Goal: Check status: Check status

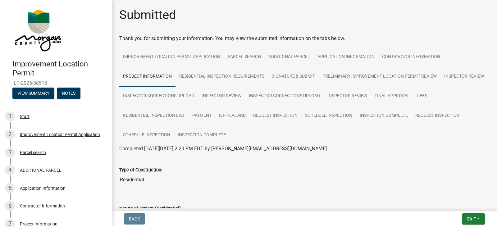
scroll to position [1252, 0]
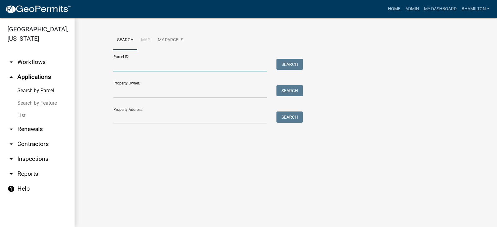
click at [132, 61] on input "Parcel ID:" at bounding box center [190, 65] width 154 height 13
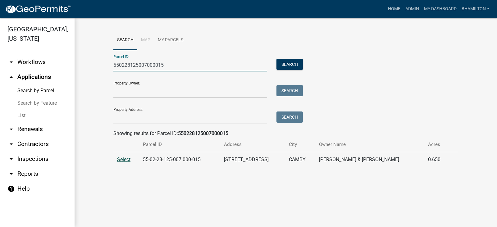
type input "550228125007000015"
click at [120, 160] on span "Select" at bounding box center [123, 160] width 13 height 6
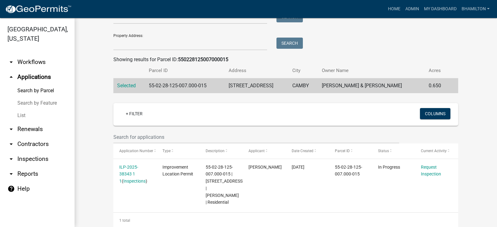
scroll to position [95, 0]
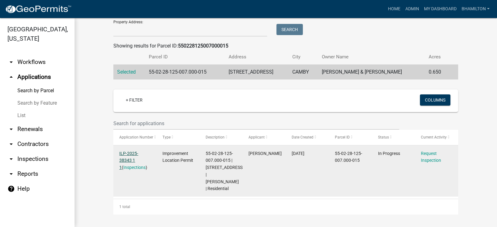
click at [135, 151] on link "ILP-2025-38343 1 1" at bounding box center [128, 160] width 19 height 19
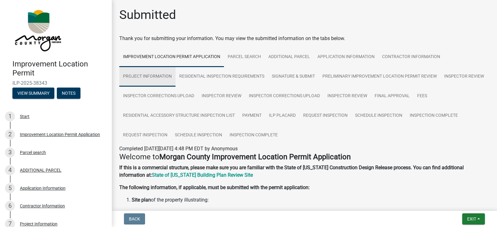
click at [148, 77] on link "Project Information" at bounding box center [147, 77] width 56 height 20
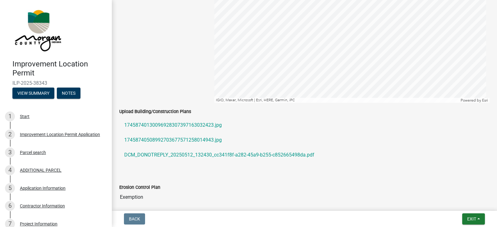
scroll to position [1150, 0]
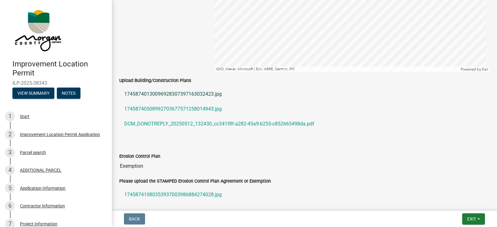
click at [186, 95] on link "17458740130096928307397163032423.jpg" at bounding box center [304, 94] width 371 height 15
click at [191, 109] on link "17458740508992703677571258014943.jpg" at bounding box center [304, 109] width 371 height 15
click at [212, 125] on link "DCM_DONOTREPLY_20250512_132430_cc341f8f-a282-45a9-b255-c852665498da.pdf" at bounding box center [304, 124] width 371 height 15
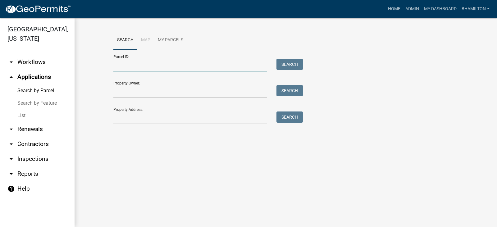
click at [116, 64] on input "Parcel ID:" at bounding box center [190, 65] width 154 height 13
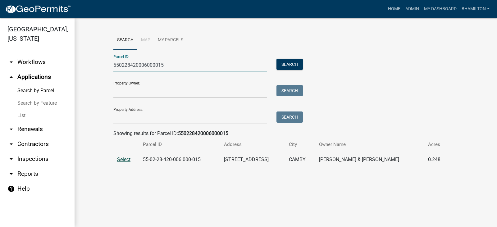
type input "550228420006000015"
click at [129, 159] on span "Select" at bounding box center [123, 160] width 13 height 6
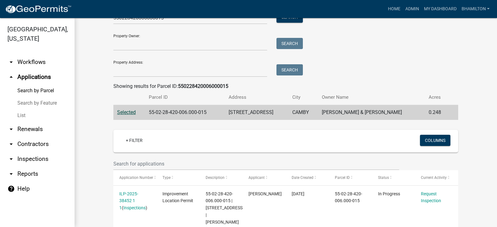
scroll to position [88, 0]
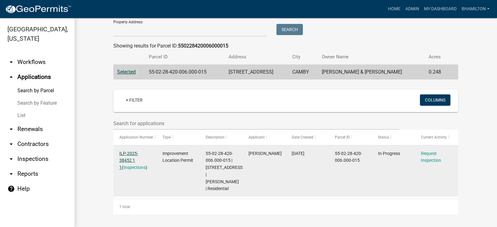
click at [138, 154] on link "ILP-2025-38452 1 1" at bounding box center [128, 160] width 19 height 19
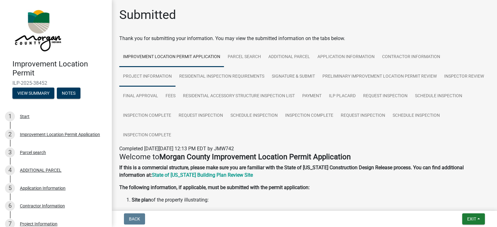
click at [157, 77] on link "Project Information" at bounding box center [147, 77] width 56 height 20
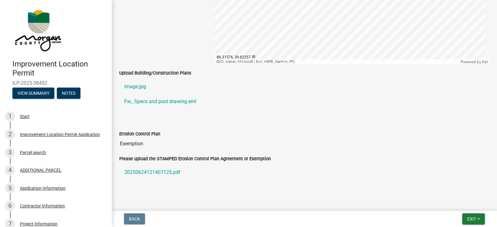
scroll to position [1181, 0]
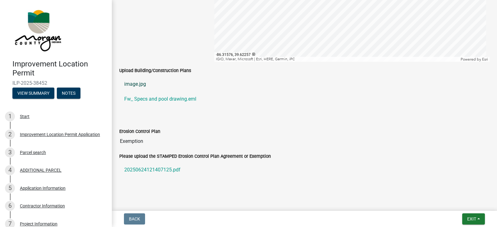
click at [137, 84] on link "image.jpg" at bounding box center [304, 84] width 371 height 15
click at [166, 100] on link "Fw_ Specs and pool drawing.eml" at bounding box center [304, 99] width 371 height 15
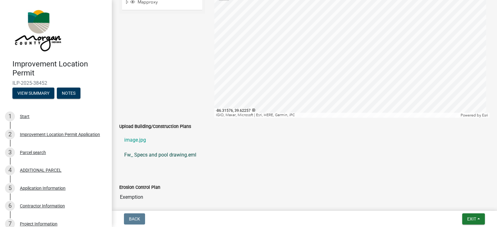
scroll to position [1195, 0]
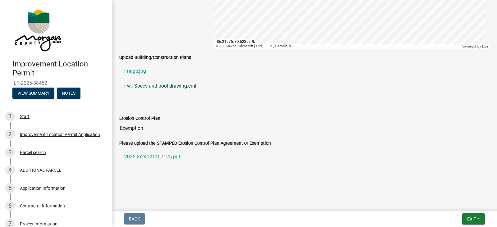
click at [146, 86] on link "Fw_ Specs and pool drawing.eml" at bounding box center [304, 86] width 371 height 15
click at [172, 156] on link "20250624121407125.pdf" at bounding box center [304, 157] width 371 height 15
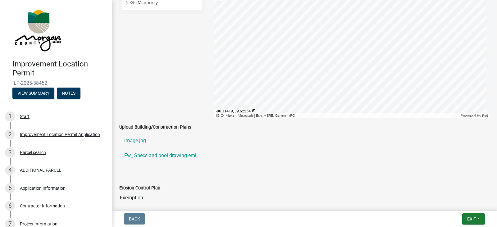
scroll to position [1039, 0]
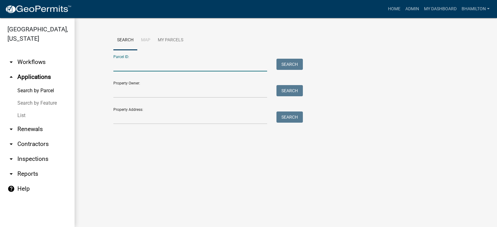
click at [128, 64] on input "Parcel ID:" at bounding box center [190, 65] width 154 height 13
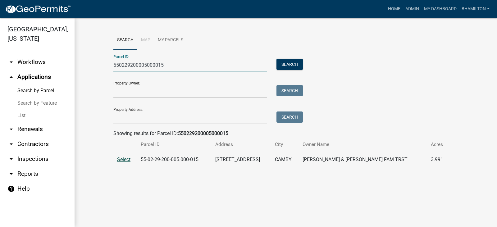
type input "550229200005000015"
click at [124, 161] on span "Select" at bounding box center [123, 160] width 13 height 6
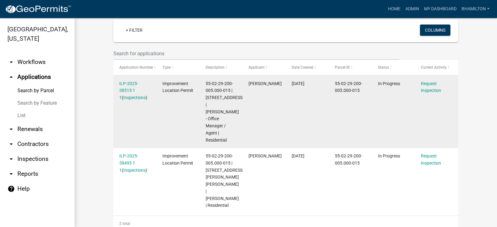
scroll to position [160, 0]
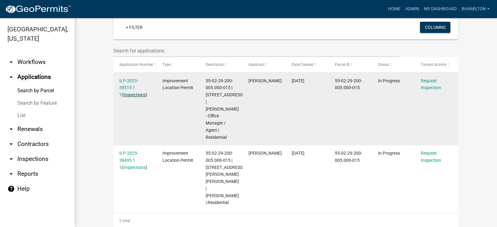
click at [132, 95] on link "Inspections" at bounding box center [134, 94] width 22 height 5
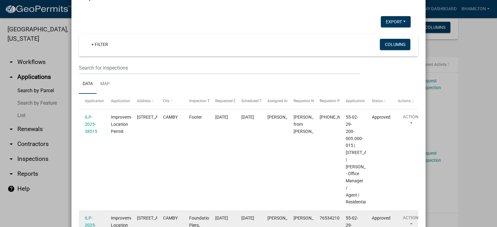
scroll to position [23, 0]
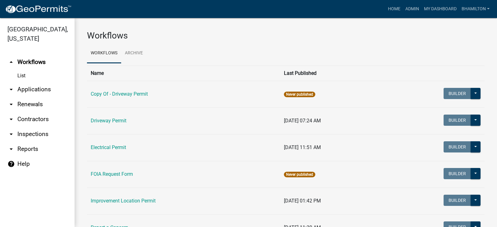
click at [44, 90] on link "arrow_drop_down Applications" at bounding box center [37, 89] width 75 height 15
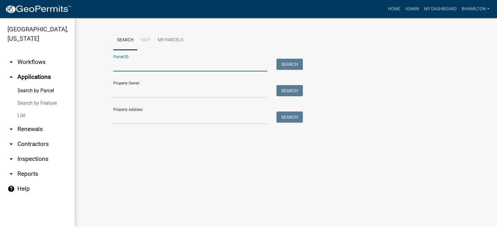
click at [140, 66] on input "Parcel ID:" at bounding box center [190, 65] width 154 height 13
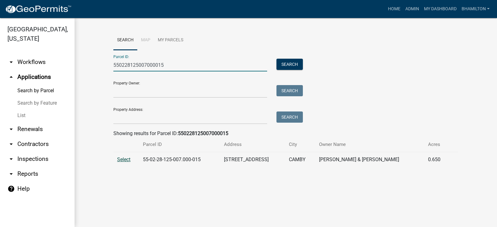
type input "550228125007000015"
click at [123, 161] on span "Select" at bounding box center [123, 160] width 13 height 6
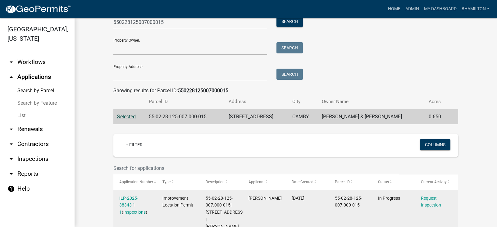
scroll to position [95, 0]
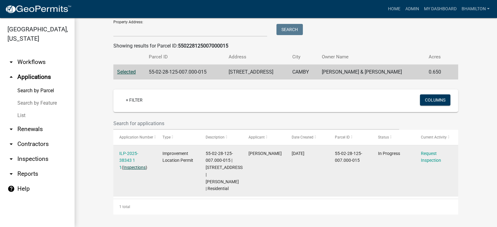
click at [131, 165] on link "Inspections" at bounding box center [134, 167] width 22 height 5
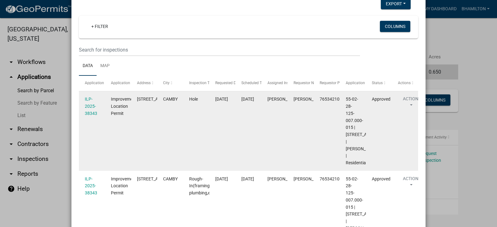
scroll to position [0, 0]
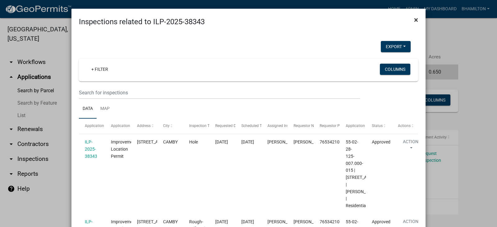
click at [414, 22] on span "×" at bounding box center [416, 20] width 4 height 9
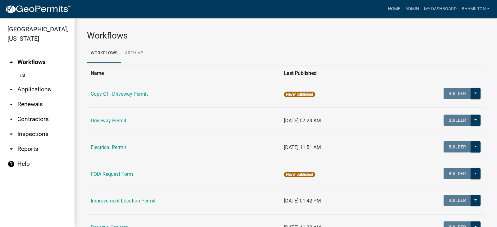
click at [47, 90] on link "arrow_drop_down Applications" at bounding box center [37, 89] width 75 height 15
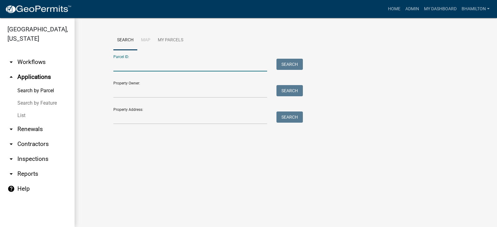
click at [125, 62] on input "Parcel ID:" at bounding box center [190, 65] width 154 height 13
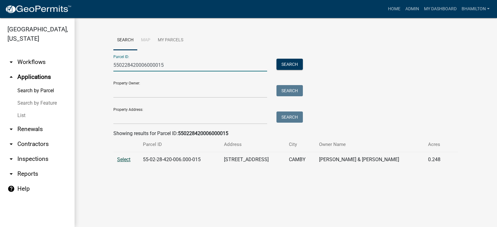
type input "550228420006000015"
click at [120, 160] on span "Select" at bounding box center [123, 160] width 13 height 6
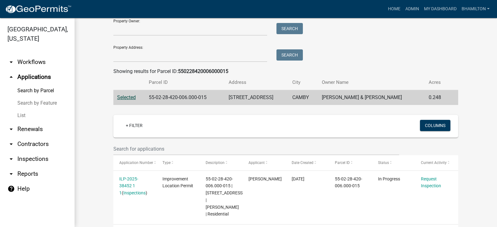
scroll to position [88, 0]
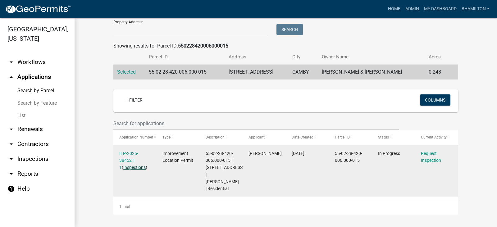
click at [137, 167] on link "Inspections" at bounding box center [134, 167] width 22 height 5
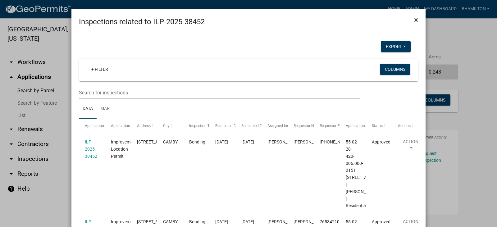
click at [416, 19] on span "×" at bounding box center [416, 20] width 4 height 9
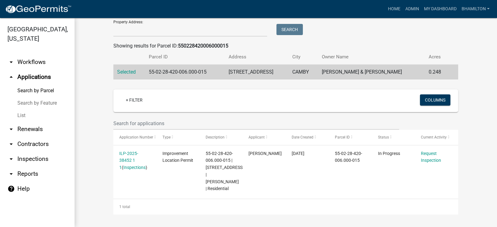
scroll to position [0, 0]
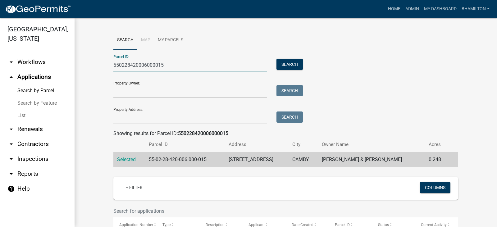
drag, startPoint x: 176, startPoint y: 66, endPoint x: 97, endPoint y: 64, distance: 78.7
click at [97, 64] on wm-workflow-application-search-view "Search Map My Parcels Parcel ID: 550228420006000015 Search Property Owner: Sear…" at bounding box center [286, 166] width 398 height 272
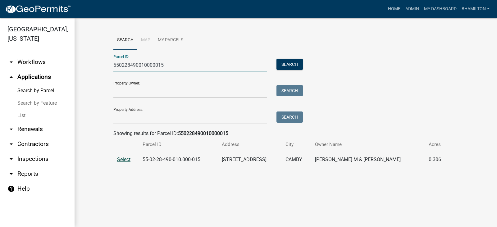
type input "550228490010000015"
click at [123, 160] on span "Select" at bounding box center [123, 160] width 13 height 6
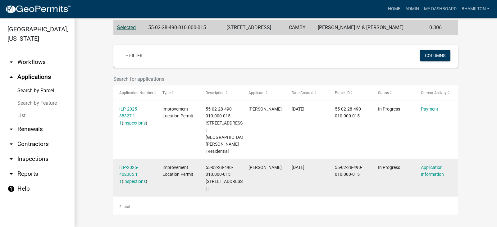
scroll to position [146, 0]
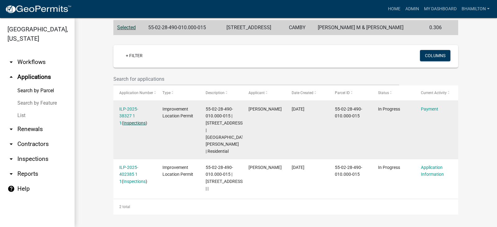
click at [130, 121] on link "Inspections" at bounding box center [134, 123] width 22 height 5
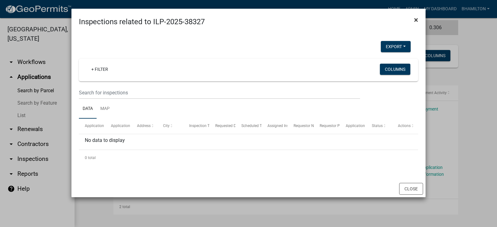
click at [416, 18] on span "×" at bounding box center [416, 20] width 4 height 9
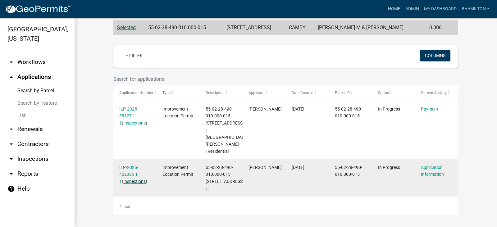
click at [128, 179] on link "Inspections" at bounding box center [134, 181] width 22 height 5
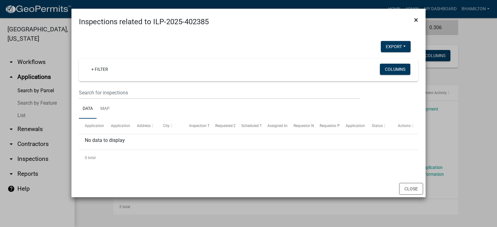
click at [419, 16] on button "×" at bounding box center [416, 19] width 14 height 17
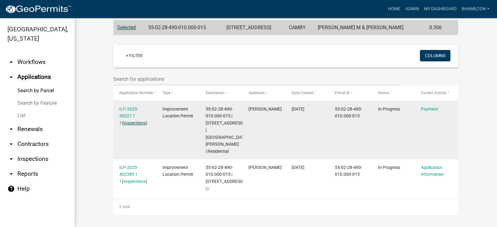
click at [130, 121] on link "Inspections" at bounding box center [134, 123] width 22 height 5
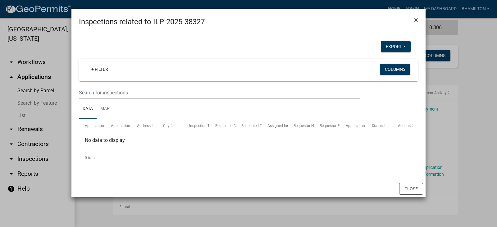
click at [415, 20] on span "×" at bounding box center [416, 20] width 4 height 9
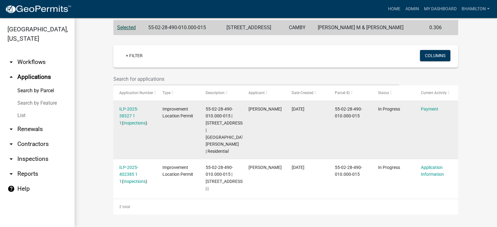
scroll to position [0, 0]
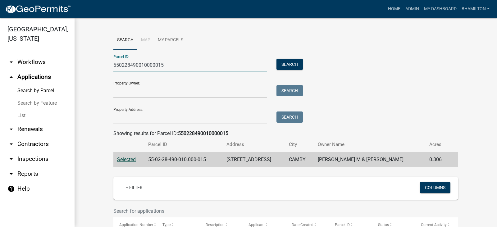
drag, startPoint x: 164, startPoint y: 68, endPoint x: 79, endPoint y: 70, distance: 84.9
click at [79, 70] on div "Search Map My Parcels Parcel ID: 550228490010000015 Search Property Owner: Sear…" at bounding box center [286, 188] width 423 height 341
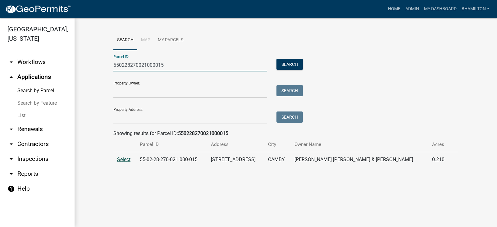
type input "550228270021000015"
click at [121, 159] on span "Select" at bounding box center [123, 160] width 13 height 6
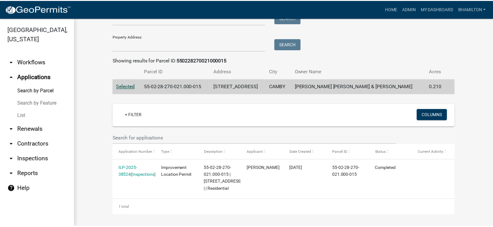
scroll to position [81, 0]
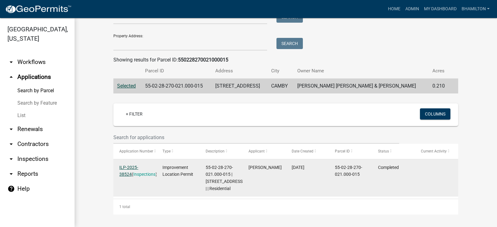
click at [138, 165] on link "ILP-2025-38524" at bounding box center [128, 171] width 19 height 12
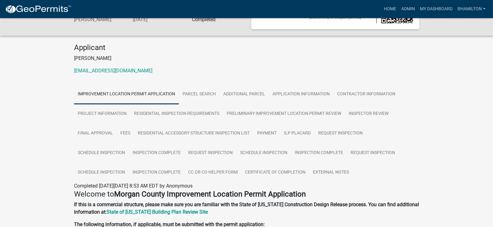
scroll to position [31, 0]
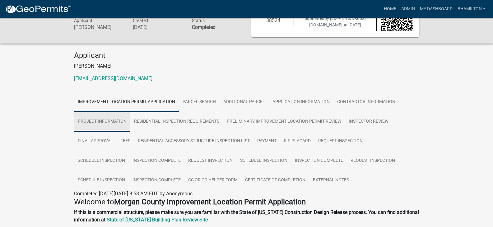
click at [112, 123] on link "Project Information" at bounding box center [102, 122] width 56 height 20
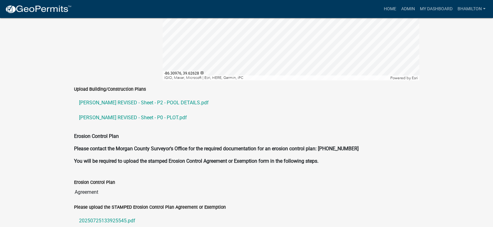
scroll to position [1275, 0]
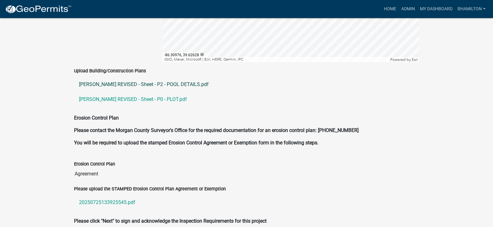
click at [184, 78] on link "[PERSON_NAME] REVISED - Sheet - P2 - POOL DETAILS.pdf" at bounding box center [246, 84] width 345 height 15
click at [106, 92] on link "[PERSON_NAME] REVISED - Sheet - P0 - PLOT.pdf" at bounding box center [246, 99] width 345 height 15
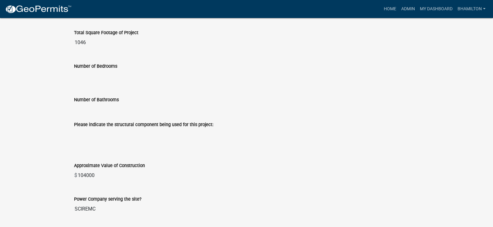
scroll to position [582, 0]
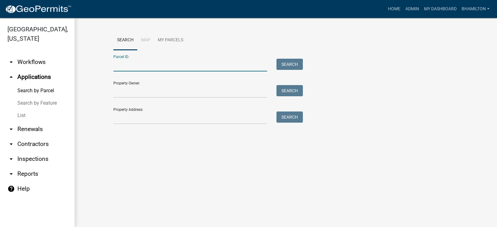
click at [121, 61] on input "Parcel ID:" at bounding box center [190, 65] width 154 height 13
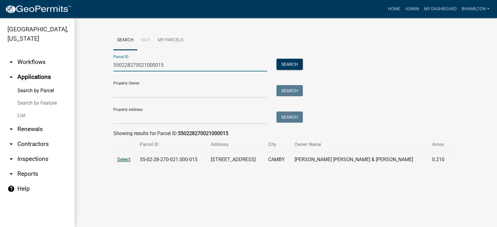
type input "550228270021000015"
click at [127, 160] on span "Select" at bounding box center [123, 160] width 13 height 6
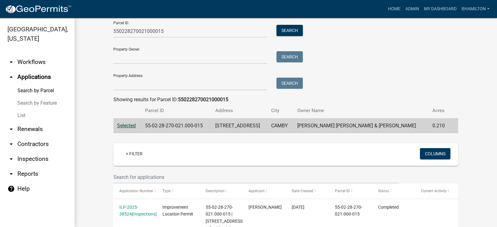
scroll to position [81, 0]
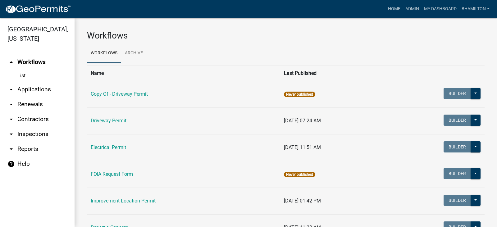
click at [37, 92] on link "arrow_drop_down Applications" at bounding box center [37, 89] width 75 height 15
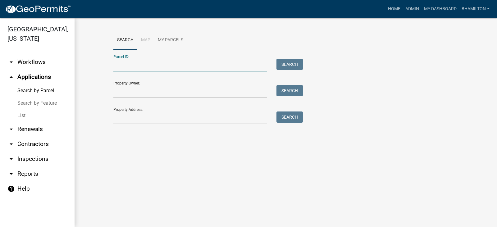
click at [132, 67] on input "Parcel ID:" at bounding box center [190, 65] width 154 height 13
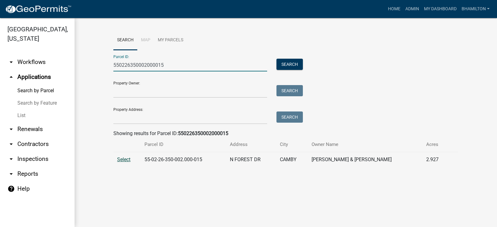
type input "550226350002000015"
click at [125, 160] on span "Select" at bounding box center [123, 160] width 13 height 6
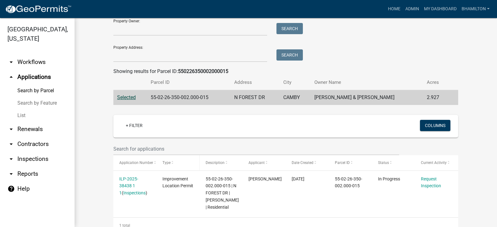
scroll to position [88, 0]
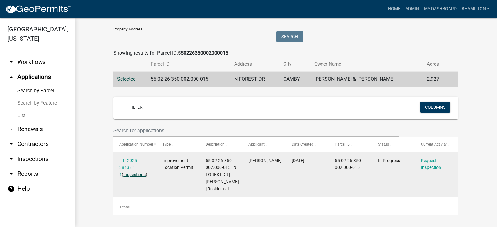
click at [130, 172] on link "Inspections" at bounding box center [134, 174] width 22 height 5
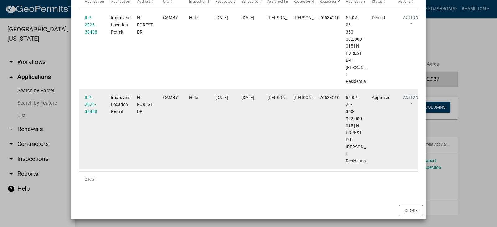
scroll to position [0, 0]
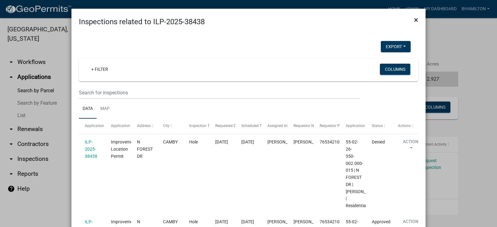
click at [415, 19] on span "×" at bounding box center [416, 20] width 4 height 9
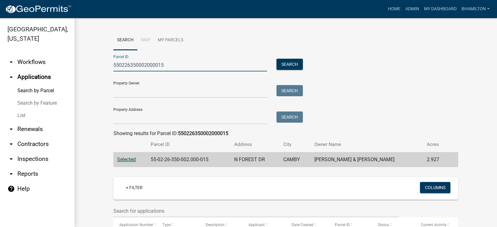
drag, startPoint x: 172, startPoint y: 66, endPoint x: 84, endPoint y: 73, distance: 88.6
click at [84, 73] on div "Search Map My Parcels Parcel ID: 550226350002000015 Search Property Owner: Sear…" at bounding box center [286, 163] width 423 height 290
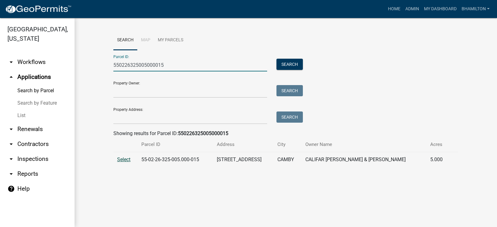
type input "550226325005000015"
click at [123, 162] on span "Select" at bounding box center [123, 160] width 13 height 6
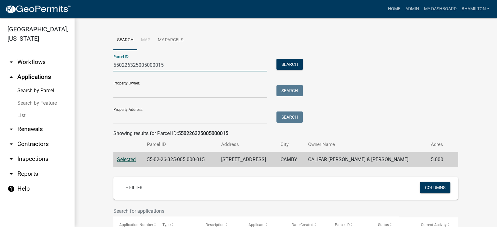
drag, startPoint x: 164, startPoint y: 66, endPoint x: 97, endPoint y: 72, distance: 68.0
click at [97, 72] on wm-workflow-application-search-view "Search Map My Parcels Parcel ID: 550226325005000015 Search Property Owner: Sear…" at bounding box center [286, 162] width 398 height 265
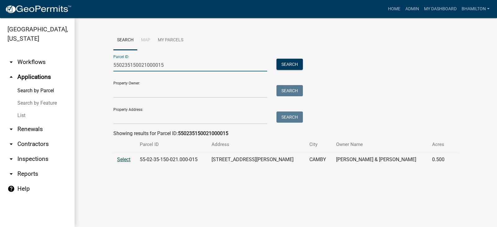
type input "550235150021000015"
click at [128, 159] on span "Select" at bounding box center [123, 160] width 13 height 6
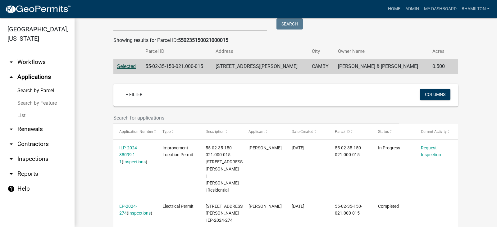
scroll to position [148, 0]
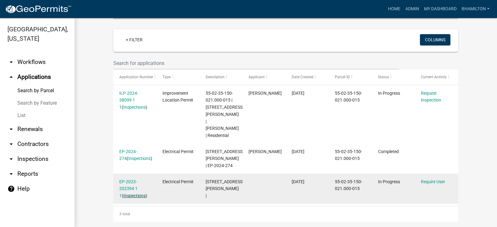
click at [135, 193] on link "Inspections" at bounding box center [134, 195] width 22 height 5
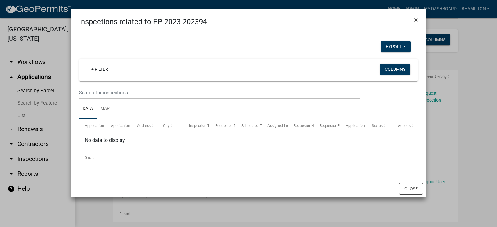
click at [417, 20] on span "×" at bounding box center [416, 20] width 4 height 9
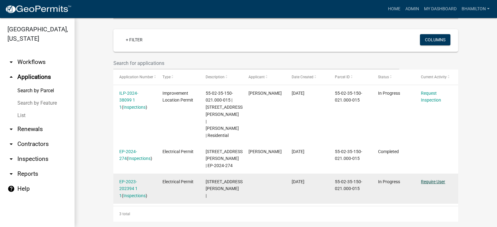
click at [422, 179] on link "Require User" at bounding box center [433, 181] width 24 height 5
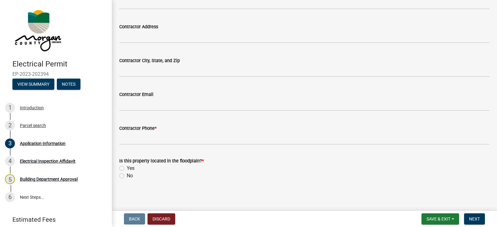
scroll to position [611, 0]
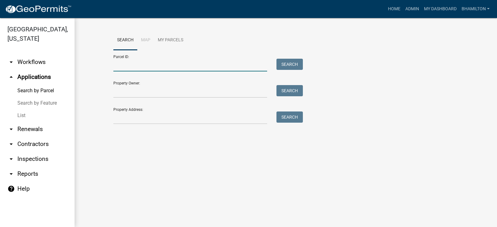
click at [127, 68] on input "Parcel ID:" at bounding box center [190, 65] width 154 height 13
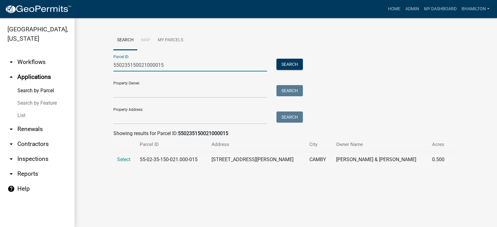
type input "550235150021000015"
click at [124, 156] on td "Select" at bounding box center [124, 159] width 23 height 15
click at [125, 160] on span "Select" at bounding box center [123, 160] width 13 height 6
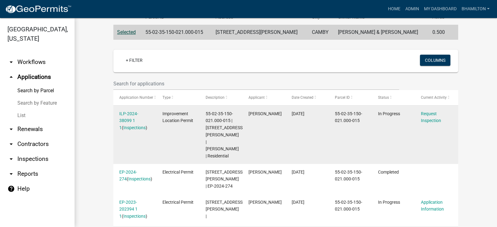
scroll to position [148, 0]
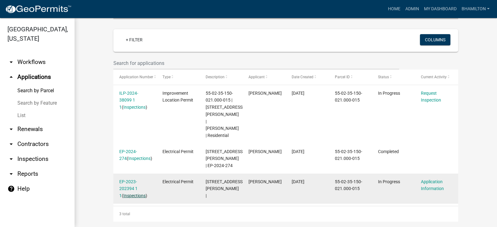
click at [132, 193] on link "Inspections" at bounding box center [134, 195] width 22 height 5
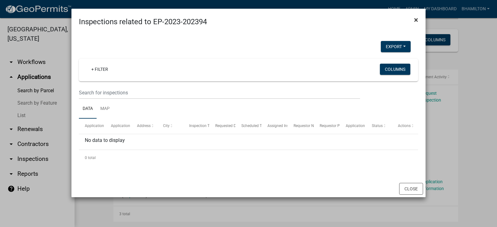
click at [416, 19] on span "×" at bounding box center [416, 20] width 4 height 9
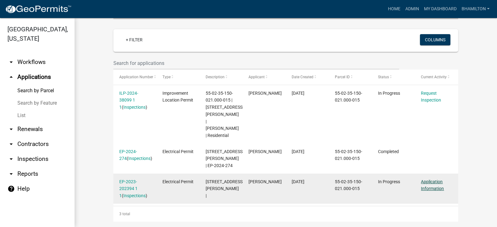
click at [435, 179] on link "Application Information" at bounding box center [432, 185] width 23 height 12
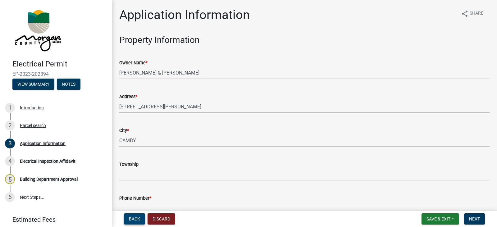
click at [129, 220] on span "Back" at bounding box center [134, 219] width 11 height 5
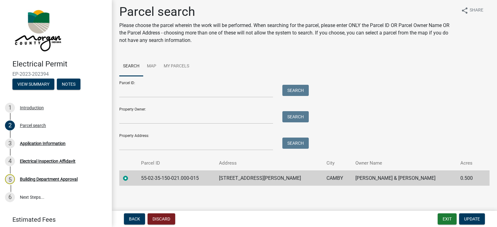
scroll to position [5, 0]
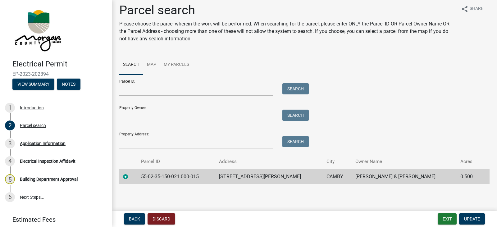
click at [131, 173] on label at bounding box center [131, 173] width 0 height 0
click at [131, 177] on input "radio" at bounding box center [133, 175] width 4 height 4
click at [147, 89] on input "Parcel ID:" at bounding box center [196, 89] width 154 height 13
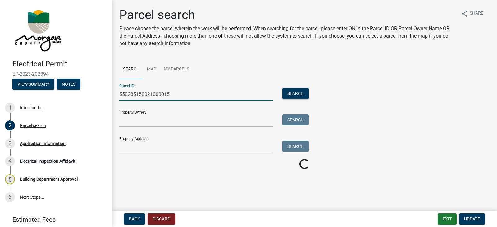
scroll to position [0, 0]
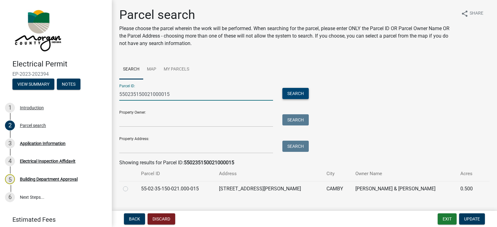
type input "550235150021000015"
click at [291, 95] on button "Search" at bounding box center [296, 93] width 26 height 11
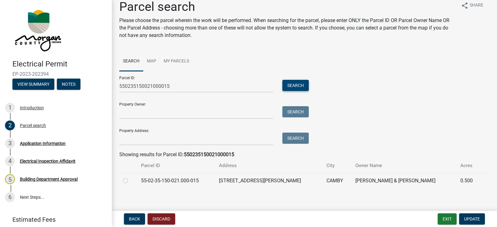
scroll to position [12, 0]
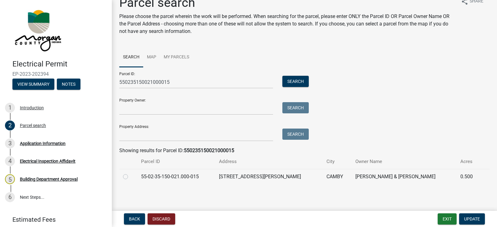
click at [131, 173] on label at bounding box center [131, 173] width 0 height 0
click at [131, 177] on input "radio" at bounding box center [133, 175] width 4 height 4
radio input "true"
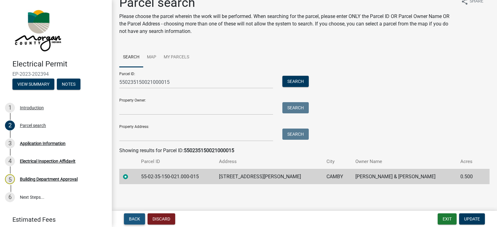
click at [132, 217] on span "Back" at bounding box center [134, 219] width 11 height 5
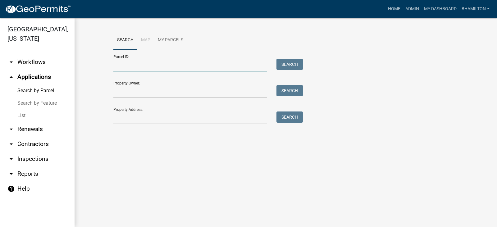
click at [115, 63] on input "Parcel ID:" at bounding box center [190, 65] width 154 height 13
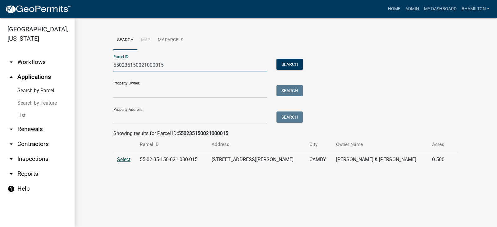
type input "550235150021000015"
click at [126, 161] on span "Select" at bounding box center [123, 160] width 13 height 6
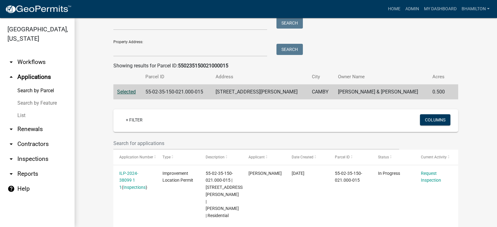
scroll to position [148, 0]
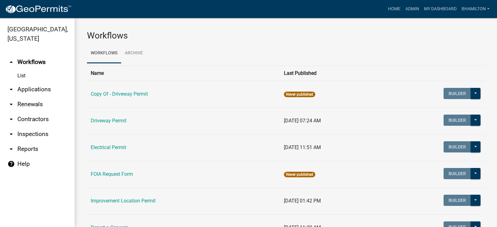
click at [29, 88] on link "arrow_drop_down Applications" at bounding box center [37, 89] width 75 height 15
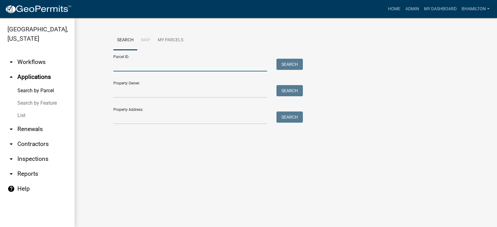
click at [119, 66] on input "Parcel ID:" at bounding box center [190, 65] width 154 height 13
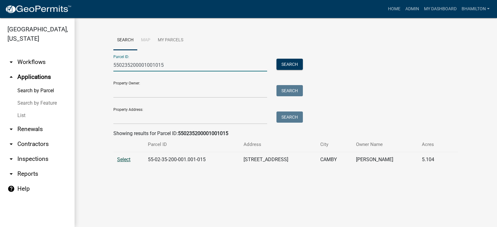
type input "550235200001001015"
click at [126, 159] on span "Select" at bounding box center [123, 160] width 13 height 6
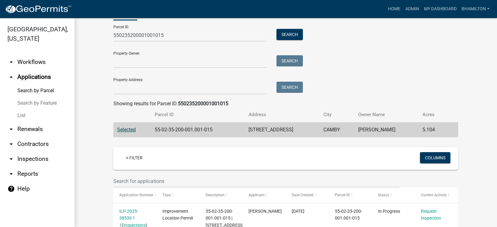
scroll to position [95, 0]
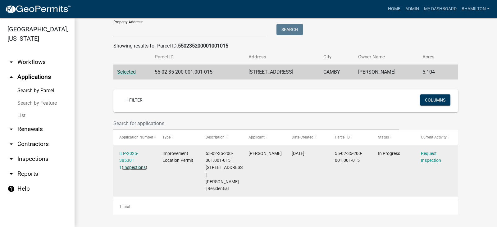
click at [130, 165] on link "Inspections" at bounding box center [134, 167] width 22 height 5
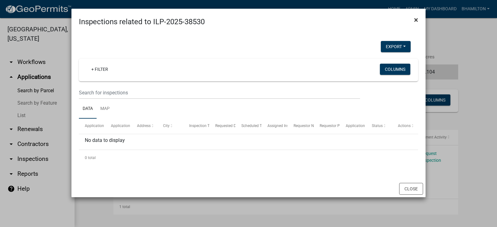
click at [420, 20] on button "×" at bounding box center [416, 19] width 14 height 17
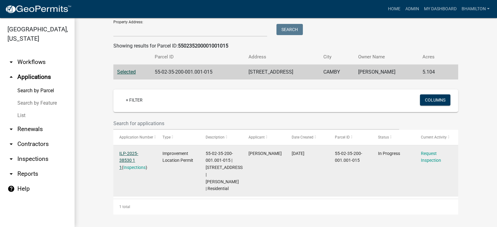
click at [138, 151] on link "ILP-2025-38530 1 1" at bounding box center [128, 160] width 19 height 19
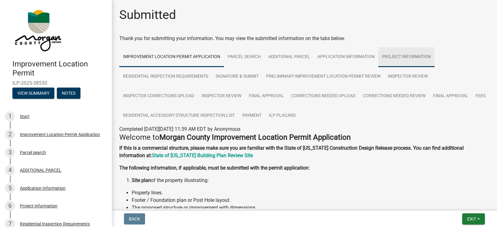
click at [394, 57] on link "Project Information" at bounding box center [407, 57] width 56 height 20
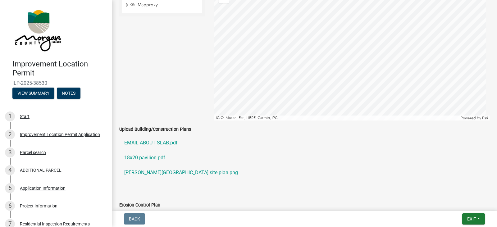
scroll to position [1113, 0]
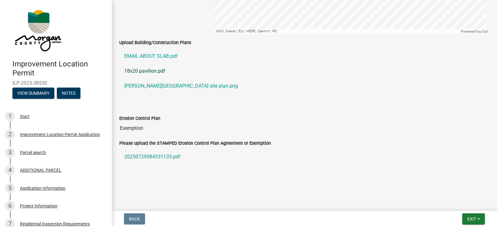
click at [151, 71] on link "18x20 pavilion.pdf" at bounding box center [304, 71] width 371 height 15
click at [158, 57] on link "EMAIL ABOUT SLAB.pdf" at bounding box center [304, 56] width 371 height 15
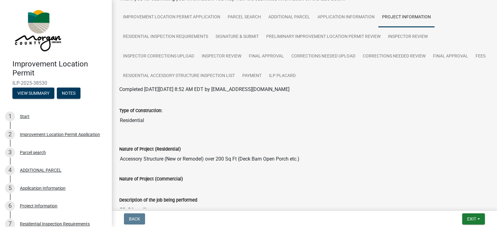
scroll to position [0, 0]
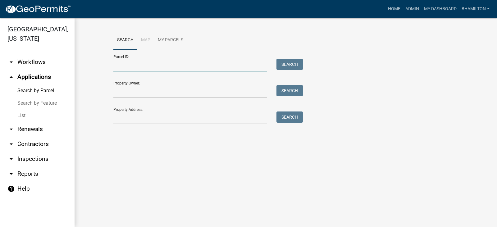
click at [123, 62] on input "Parcel ID:" at bounding box center [190, 65] width 154 height 13
click at [155, 66] on input "Parcel ID:" at bounding box center [190, 65] width 154 height 13
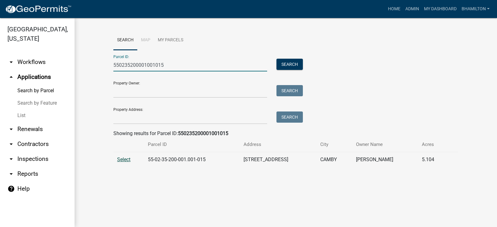
type input "550235200001001015"
click at [123, 160] on span "Select" at bounding box center [123, 160] width 13 height 6
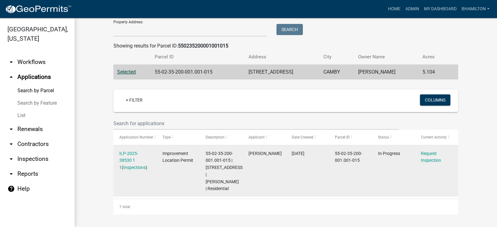
scroll to position [95, 0]
click at [124, 165] on link "Inspections" at bounding box center [134, 167] width 22 height 5
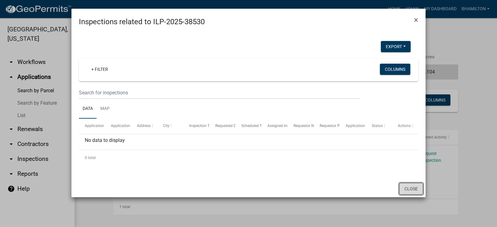
click at [417, 189] on button "Close" at bounding box center [412, 189] width 24 height 12
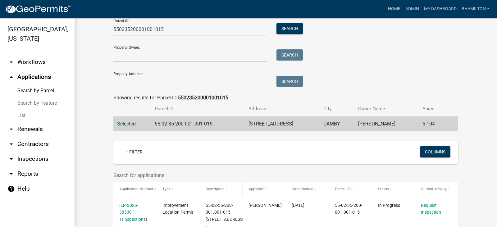
scroll to position [0, 0]
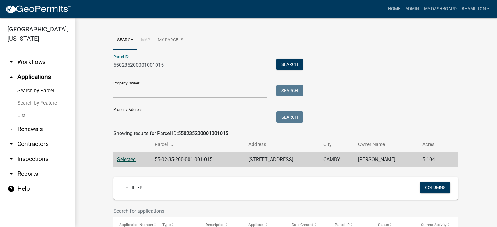
drag, startPoint x: 165, startPoint y: 67, endPoint x: 70, endPoint y: 71, distance: 95.8
click at [70, 71] on div "[GEOGRAPHIC_DATA], [US_STATE] arrow_drop_down Workflows List arrow_drop_up Appl…" at bounding box center [248, 122] width 497 height 209
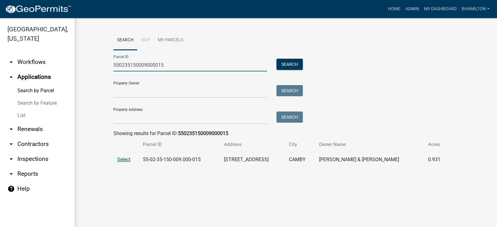
type input "550235150009000015"
click at [124, 159] on span "Select" at bounding box center [123, 160] width 13 height 6
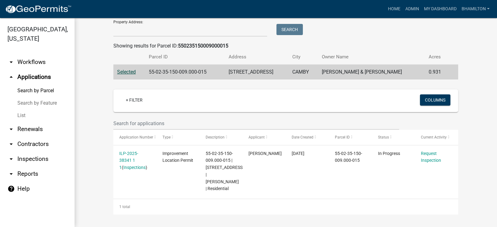
scroll to position [95, 0]
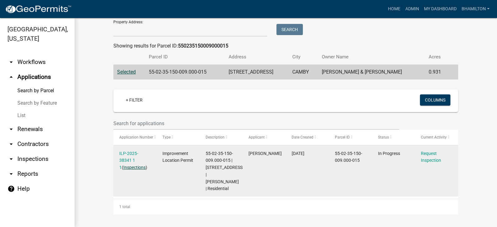
click at [127, 165] on link "Inspections" at bounding box center [134, 167] width 22 height 5
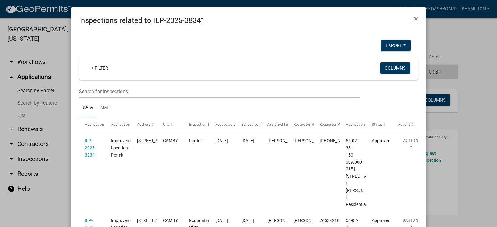
scroll to position [0, 0]
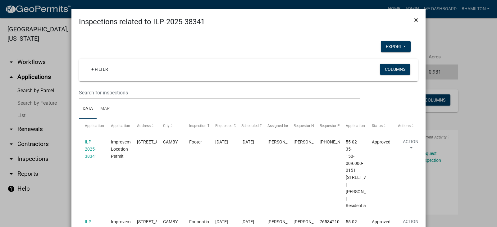
click at [414, 21] on span "×" at bounding box center [416, 20] width 4 height 9
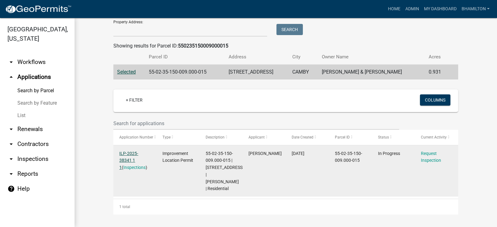
click at [136, 151] on link "ILP-2025-38341 1 1" at bounding box center [128, 160] width 19 height 19
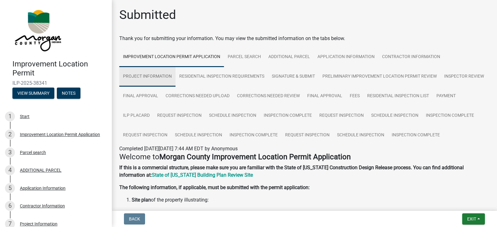
click at [155, 78] on link "Project Information" at bounding box center [147, 77] width 56 height 20
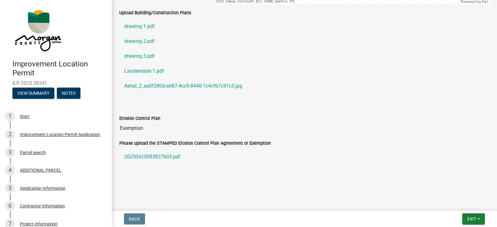
scroll to position [1295, 0]
click at [139, 29] on link "drawing 1.pdf" at bounding box center [304, 26] width 371 height 15
click at [147, 39] on link "drawing 2.pdf" at bounding box center [304, 41] width 371 height 15
click at [154, 57] on link "drawing 3.pdf" at bounding box center [304, 56] width 371 height 15
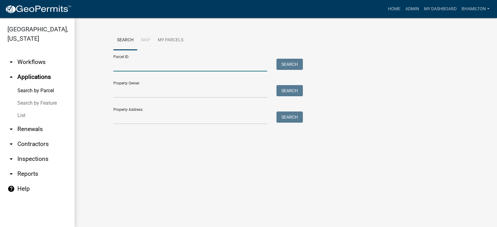
click at [118, 63] on input "Parcel ID:" at bounding box center [190, 65] width 154 height 13
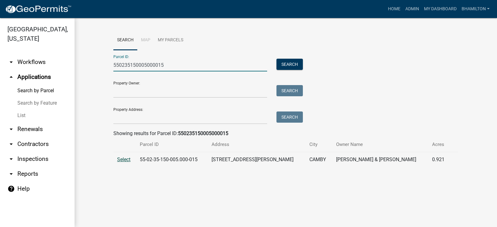
type input "550235150005000015"
click at [125, 160] on span "Select" at bounding box center [123, 160] width 13 height 6
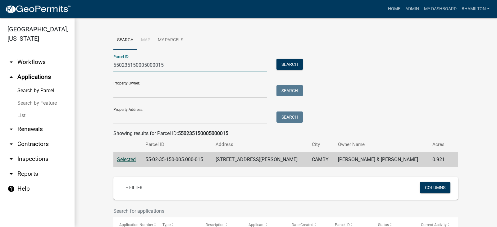
drag, startPoint x: 178, startPoint y: 67, endPoint x: 67, endPoint y: 71, distance: 110.1
click at [67, 71] on div "[GEOGRAPHIC_DATA], [US_STATE] arrow_drop_down Workflows List arrow_drop_up Appl…" at bounding box center [248, 122] width 497 height 209
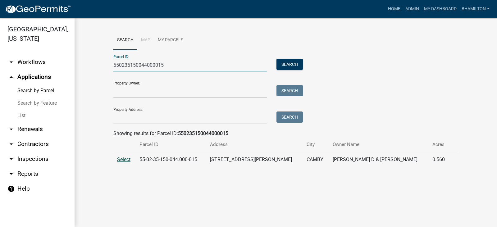
type input "550235150044000015"
click at [122, 160] on span "Select" at bounding box center [123, 160] width 13 height 6
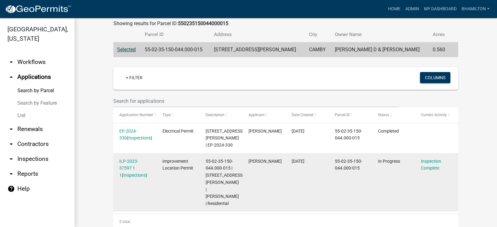
scroll to position [111, 0]
click at [132, 177] on link "Inspections" at bounding box center [134, 174] width 22 height 5
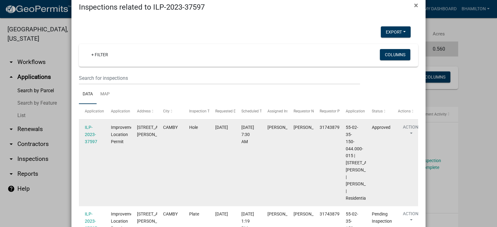
scroll to position [0, 0]
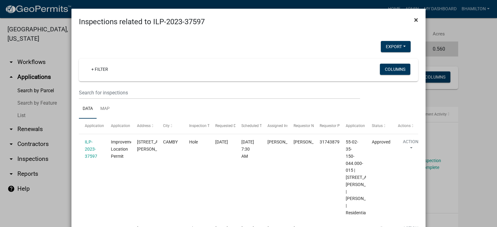
click at [414, 20] on span "×" at bounding box center [416, 20] width 4 height 9
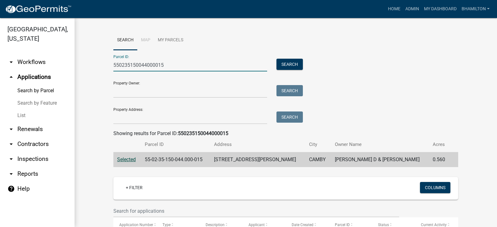
drag, startPoint x: 168, startPoint y: 70, endPoint x: 101, endPoint y: 69, distance: 66.8
click at [101, 69] on wm-workflow-application-search-view "Search Map My Parcels Parcel ID: 550235150044000015 Search Property Owner: Sear…" at bounding box center [286, 184] width 398 height 309
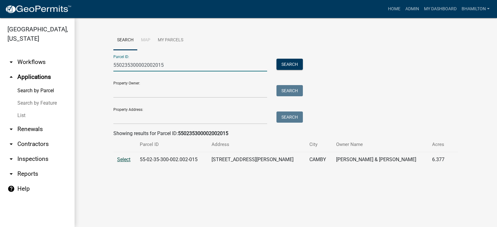
type input "550235300002002015"
click at [122, 160] on span "Select" at bounding box center [123, 160] width 13 height 6
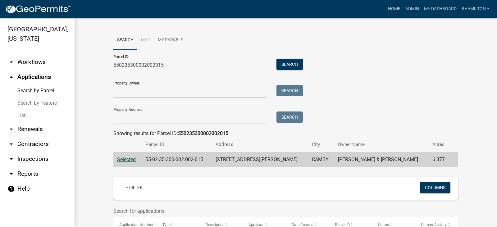
scroll to position [81, 0]
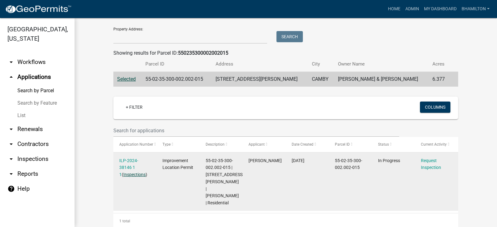
click at [131, 176] on link "Inspections" at bounding box center [134, 174] width 22 height 5
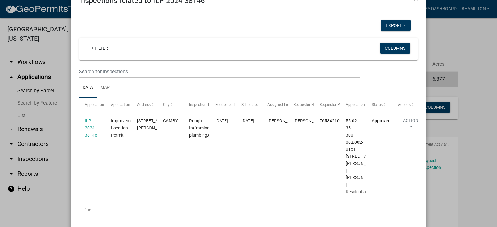
scroll to position [0, 0]
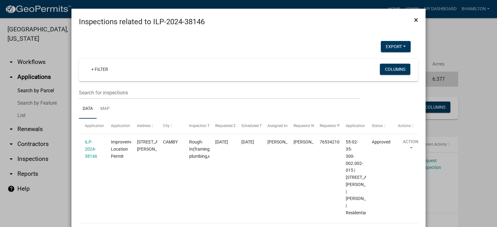
click at [414, 20] on span "×" at bounding box center [416, 20] width 4 height 9
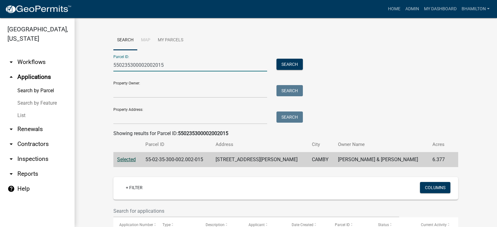
drag, startPoint x: 163, startPoint y: 64, endPoint x: 103, endPoint y: 65, distance: 59.7
click at [103, 65] on wm-workflow-application-search-view "Search Map My Parcels Parcel ID: 550235300002002015 Search Property Owner: Sear…" at bounding box center [286, 169] width 398 height 279
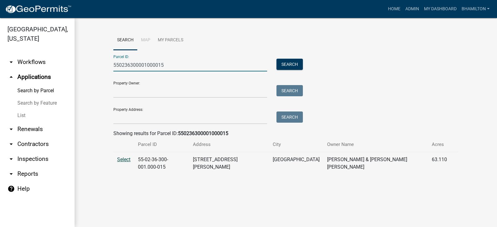
type input "550236300001000015"
click at [129, 158] on span "Select" at bounding box center [123, 160] width 13 height 6
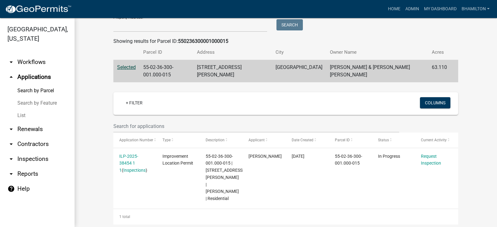
scroll to position [95, 0]
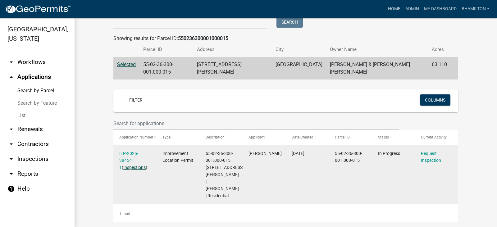
click at [128, 168] on link "Inspections" at bounding box center [134, 167] width 22 height 5
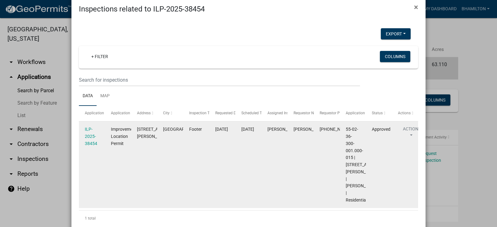
scroll to position [0, 0]
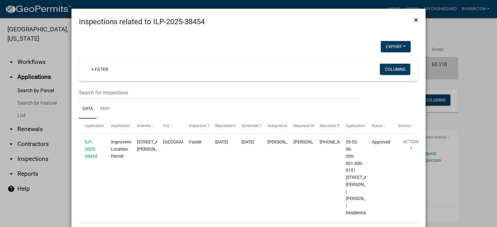
click at [416, 18] on span "×" at bounding box center [416, 20] width 4 height 9
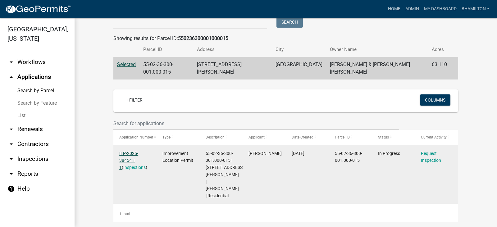
click at [138, 155] on link "ILP-2025-38454 1 1" at bounding box center [128, 160] width 19 height 19
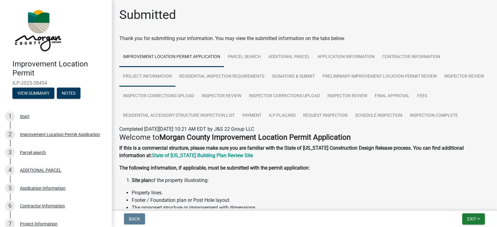
click at [155, 76] on link "Project Information" at bounding box center [147, 77] width 56 height 20
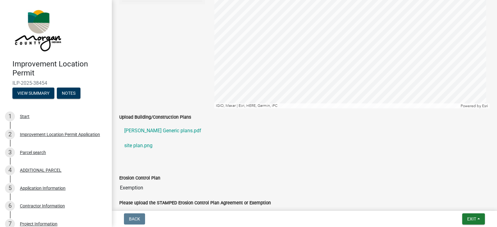
scroll to position [1026, 0]
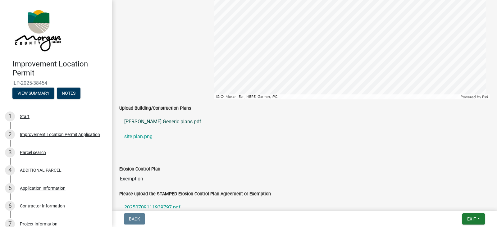
click at [186, 123] on link "[PERSON_NAME] Generic plans.pdf" at bounding box center [304, 121] width 371 height 15
click at [138, 137] on link "site plan.png" at bounding box center [304, 136] width 371 height 15
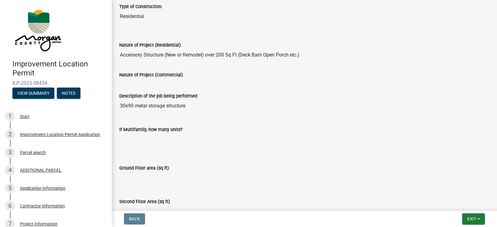
scroll to position [0, 0]
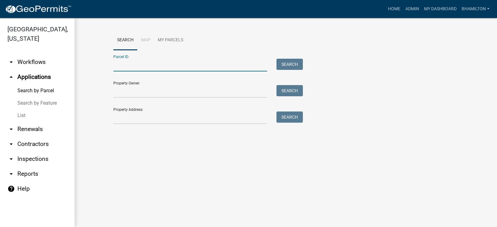
click at [141, 63] on input "Parcel ID:" at bounding box center [190, 65] width 154 height 13
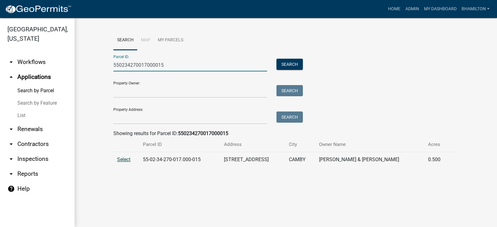
type input "550234270017000015"
click at [128, 161] on span "Select" at bounding box center [123, 160] width 13 height 6
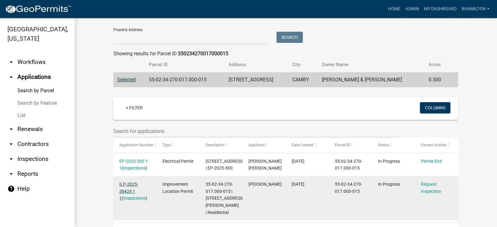
scroll to position [118, 0]
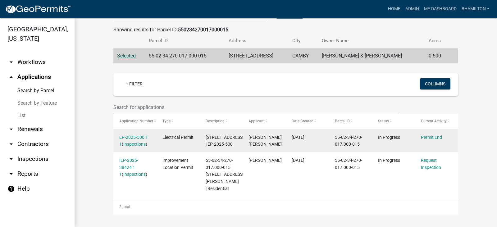
click at [136, 134] on div "EP-2025-500 1 1 ( Inspections )" at bounding box center [134, 141] width 31 height 14
click at [135, 142] on link "Inspections" at bounding box center [134, 144] width 22 height 5
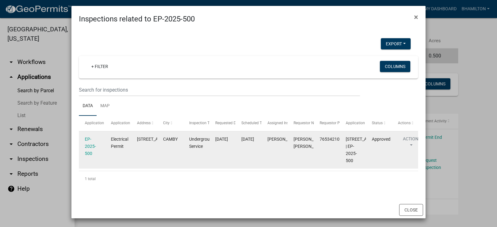
scroll to position [0, 0]
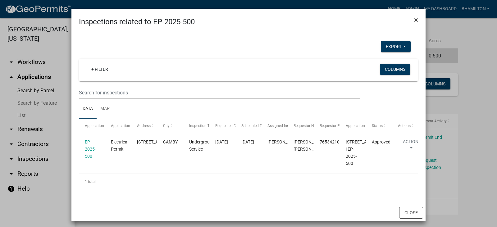
click at [414, 19] on span "×" at bounding box center [416, 20] width 4 height 9
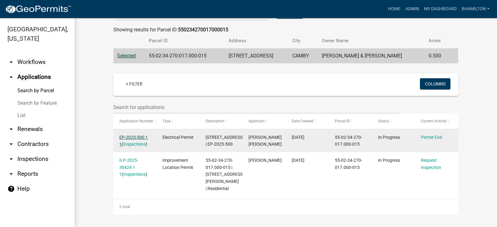
click at [136, 135] on link "EP-2025-500 1 1" at bounding box center [133, 141] width 29 height 12
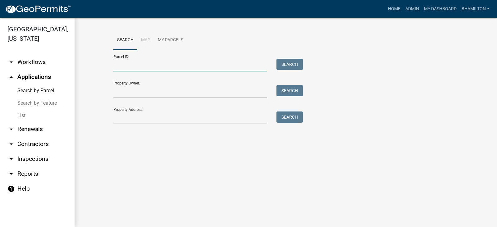
click at [134, 62] on input "Parcel ID:" at bounding box center [190, 65] width 154 height 13
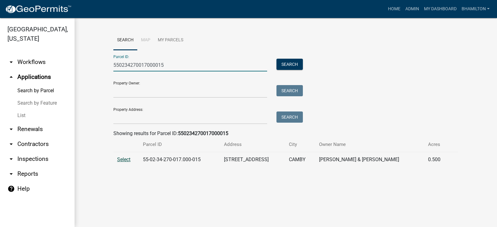
type input "550234270017000015"
click at [125, 161] on span "Select" at bounding box center [123, 160] width 13 height 6
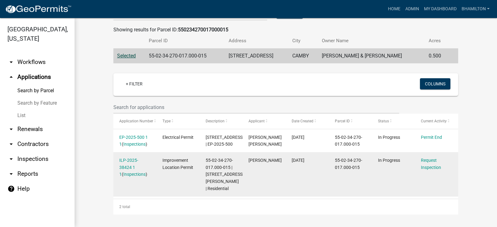
scroll to position [118, 0]
click at [132, 172] on link "Inspections" at bounding box center [134, 174] width 22 height 5
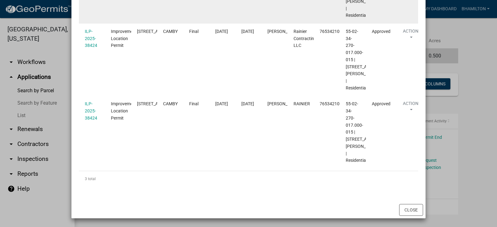
scroll to position [247, 0]
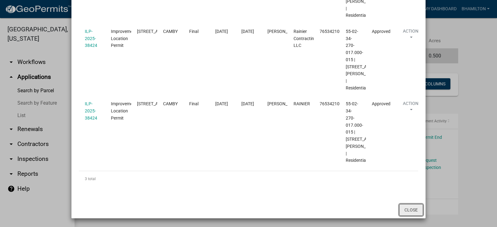
click at [405, 211] on button "Close" at bounding box center [412, 210] width 24 height 12
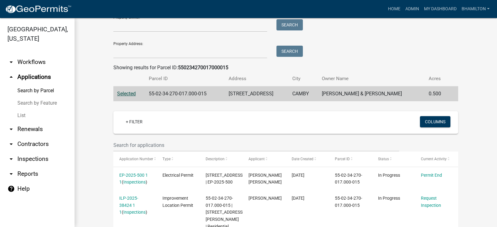
scroll to position [0, 0]
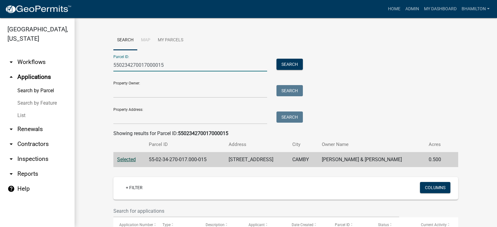
drag, startPoint x: 162, startPoint y: 66, endPoint x: 104, endPoint y: 70, distance: 58.0
click at [104, 70] on wm-workflow-application-search-view "Search Map My Parcels Parcel ID: 550234270017000015 Search Property Owner: Sear…" at bounding box center [286, 174] width 398 height 288
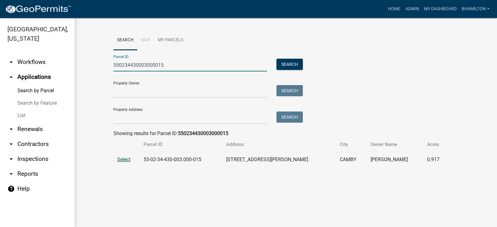
type input "550234430003000015"
click at [122, 159] on span "Select" at bounding box center [123, 160] width 13 height 6
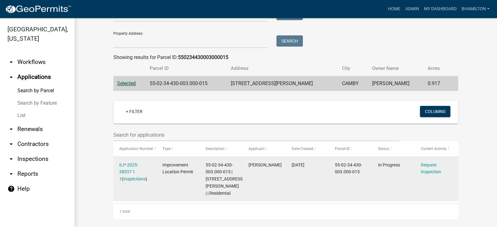
scroll to position [81, 0]
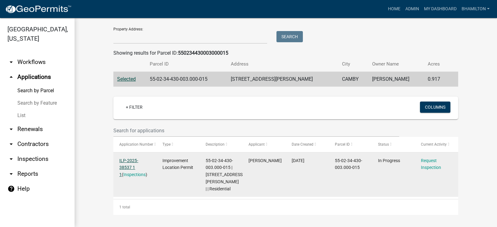
click at [138, 161] on link "ILP-2025-38537 1 1" at bounding box center [128, 167] width 19 height 19
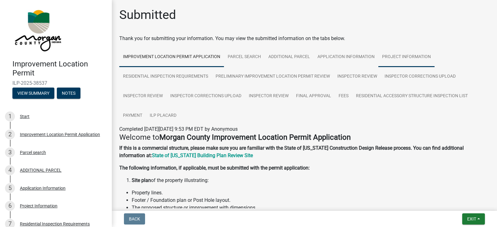
click at [412, 55] on link "Project Information" at bounding box center [407, 57] width 56 height 20
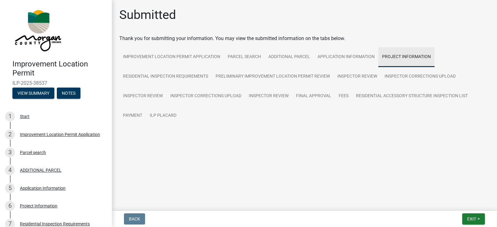
click at [412, 55] on link "Project Information" at bounding box center [407, 57] width 56 height 20
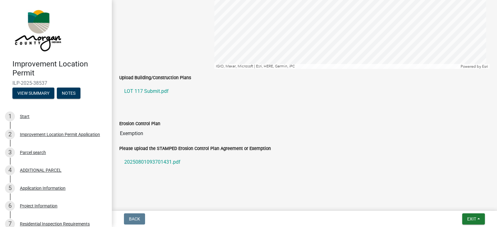
scroll to position [1189, 0]
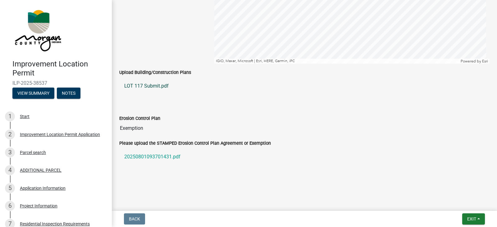
click at [156, 87] on link "LOT 117 Submit.pdf" at bounding box center [304, 86] width 371 height 15
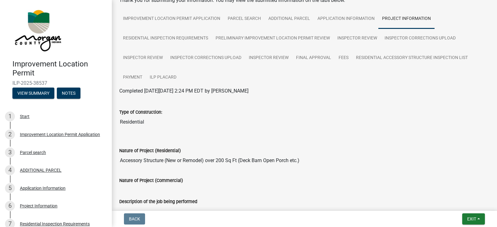
scroll to position [0, 0]
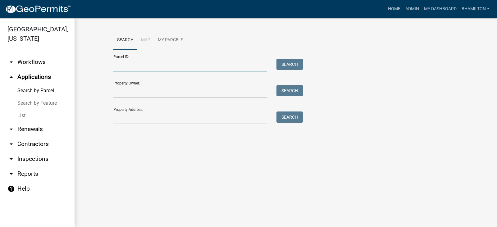
click at [141, 66] on input "Parcel ID:" at bounding box center [190, 65] width 154 height 13
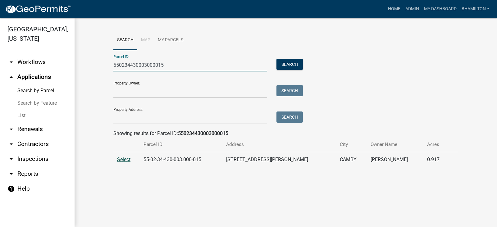
type input "550234430003000015"
click at [123, 158] on span "Select" at bounding box center [123, 160] width 13 height 6
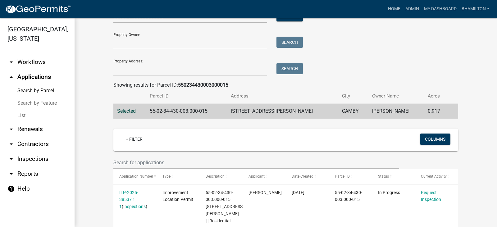
scroll to position [81, 0]
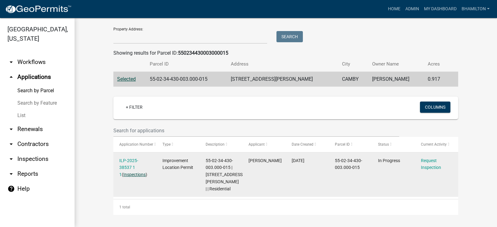
click at [129, 174] on link "Inspections" at bounding box center [134, 174] width 22 height 5
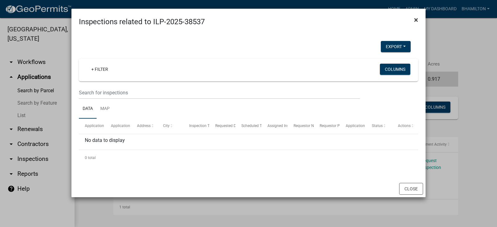
click at [416, 20] on span "×" at bounding box center [416, 20] width 4 height 9
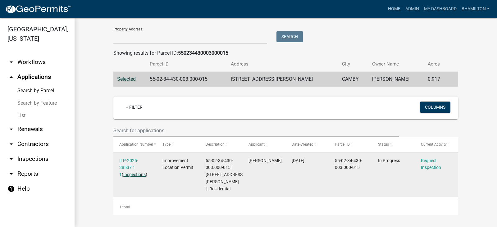
click at [132, 175] on link "Inspections" at bounding box center [134, 174] width 22 height 5
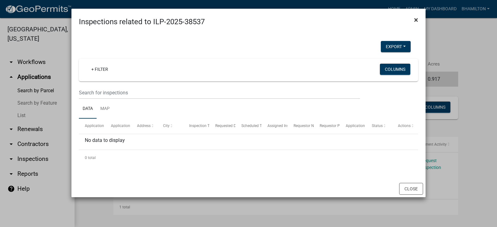
click at [418, 21] on span "×" at bounding box center [416, 20] width 4 height 9
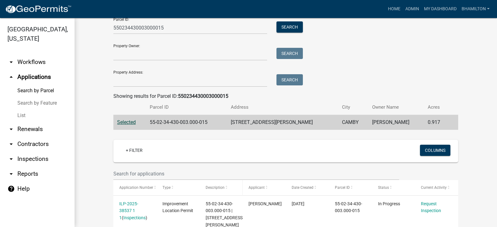
scroll to position [0, 0]
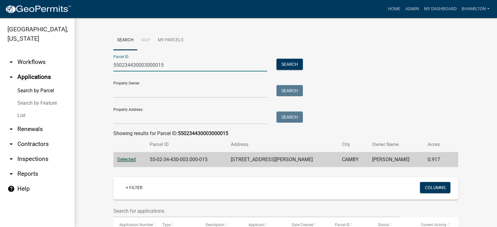
drag, startPoint x: 166, startPoint y: 65, endPoint x: 84, endPoint y: 72, distance: 82.7
click at [84, 72] on div "Search Map My Parcels Parcel ID: 550234430003000015 Search Property Owner: Sear…" at bounding box center [286, 163] width 423 height 290
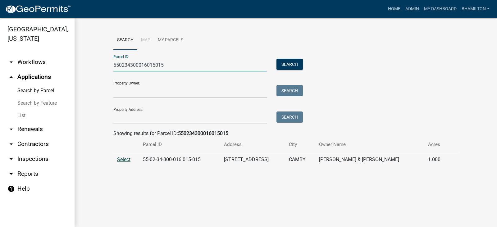
type input "550234300016015015"
click at [124, 159] on span "Select" at bounding box center [123, 160] width 13 height 6
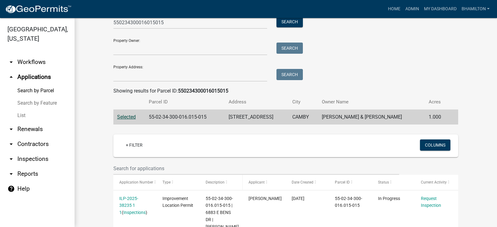
scroll to position [88, 0]
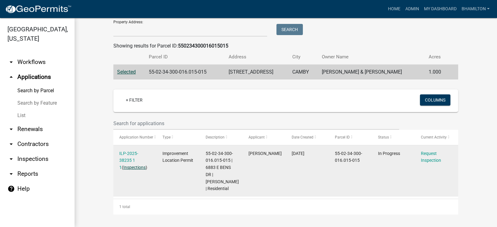
click at [123, 169] on link "Inspections" at bounding box center [134, 167] width 22 height 5
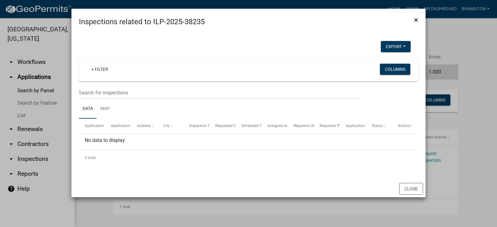
click at [419, 20] on button "×" at bounding box center [416, 19] width 14 height 17
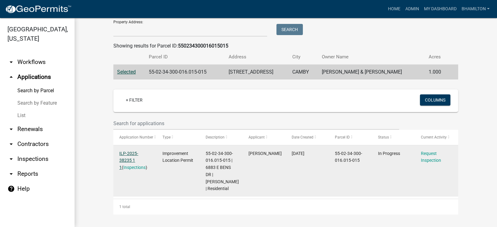
click at [138, 153] on link "ILP-2025-38235 1 1" at bounding box center [128, 160] width 19 height 19
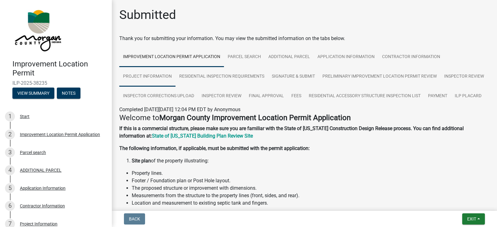
click at [147, 75] on link "Project Information" at bounding box center [147, 77] width 56 height 20
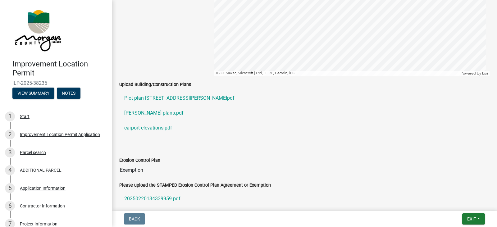
scroll to position [995, 0]
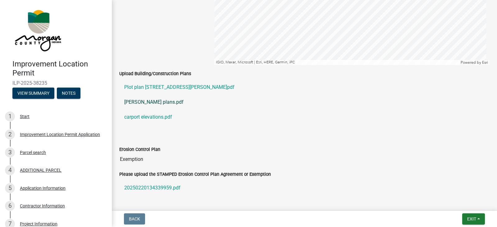
click at [157, 110] on link "[PERSON_NAME] plans.pdf" at bounding box center [304, 102] width 371 height 15
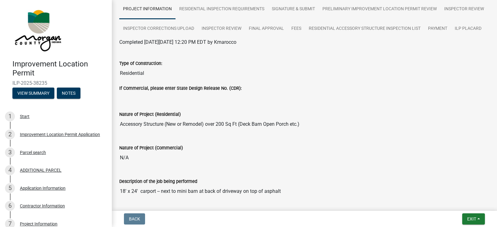
scroll to position [0, 0]
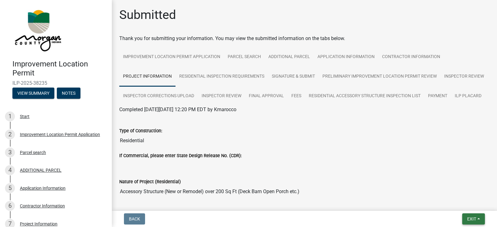
click at [465, 218] on button "Exit" at bounding box center [474, 219] width 23 height 11
click at [308, 164] on ul at bounding box center [304, 161] width 371 height 5
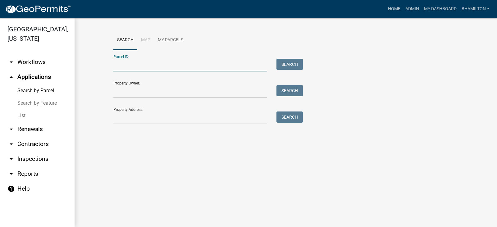
click at [143, 67] on input "Parcel ID:" at bounding box center [190, 65] width 154 height 13
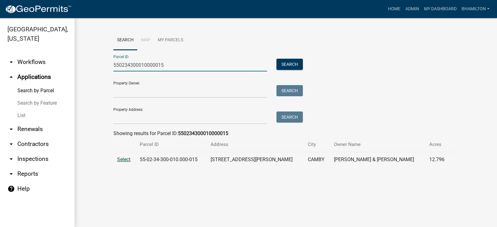
type input "550234300010000015"
click at [126, 160] on span "Select" at bounding box center [123, 160] width 13 height 6
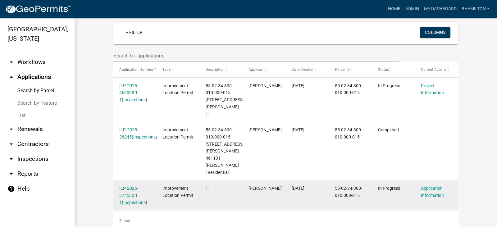
scroll to position [169, 0]
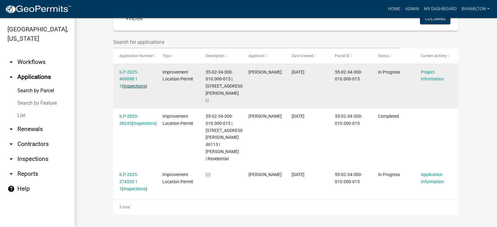
click at [123, 85] on link "Inspections" at bounding box center [134, 86] width 22 height 5
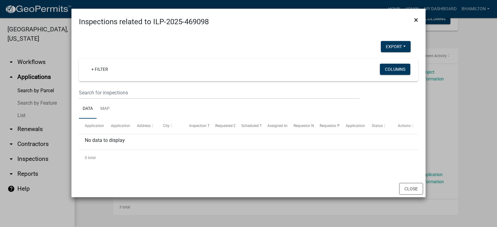
click at [416, 20] on span "×" at bounding box center [416, 20] width 4 height 9
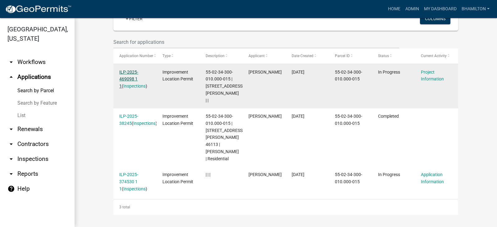
click at [134, 79] on link "ILP-2025-469098 1 1" at bounding box center [128, 79] width 19 height 19
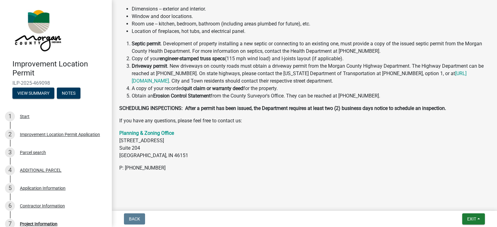
scroll to position [56, 0]
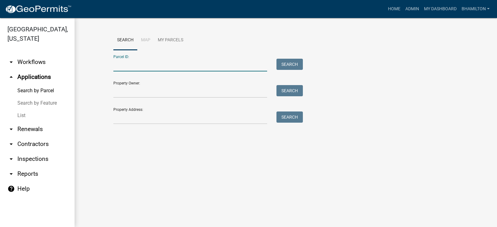
click at [121, 67] on input "Parcel ID:" at bounding box center [190, 65] width 154 height 13
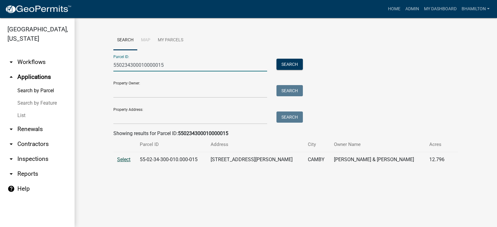
type input "550234300010000015"
click at [131, 160] on span "Select" at bounding box center [123, 160] width 13 height 6
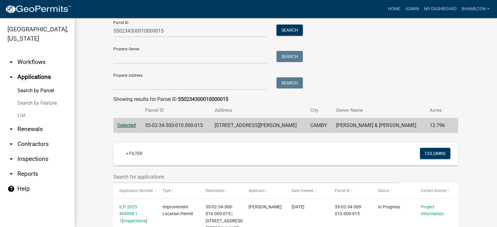
scroll to position [159, 0]
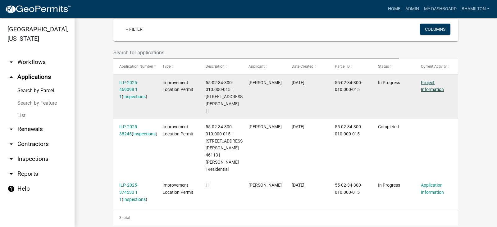
click at [430, 88] on link "Project Information" at bounding box center [432, 86] width 23 height 12
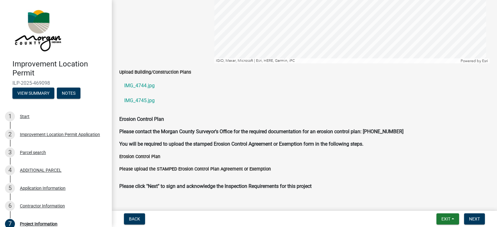
scroll to position [1119, 0]
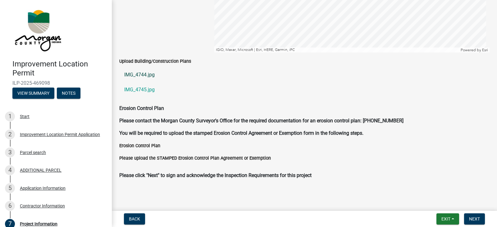
click at [151, 76] on link "IMG_4744.jpg" at bounding box center [304, 74] width 371 height 15
click at [139, 89] on link "IMG_4745.jpg" at bounding box center [304, 89] width 371 height 15
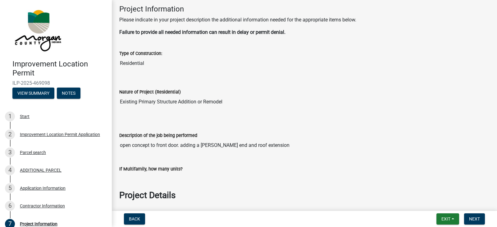
scroll to position [0, 0]
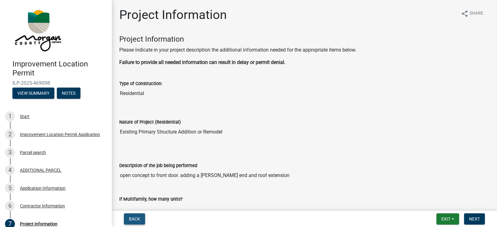
click at [138, 222] on button "Back" at bounding box center [134, 219] width 21 height 11
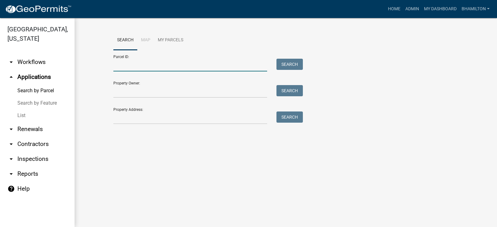
click at [128, 67] on input "Parcel ID:" at bounding box center [190, 65] width 154 height 13
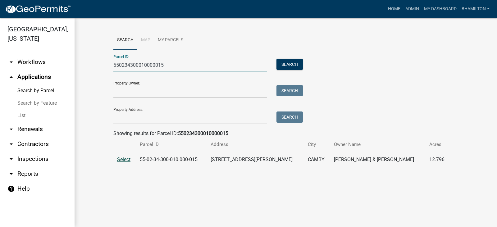
type input "550234300010000015"
click at [125, 158] on span "Select" at bounding box center [123, 160] width 13 height 6
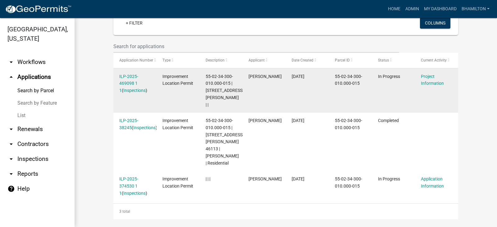
scroll to position [169, 0]
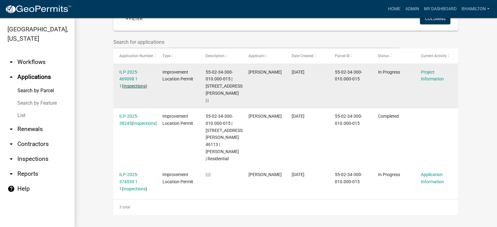
click at [132, 86] on link "Inspections" at bounding box center [134, 86] width 22 height 5
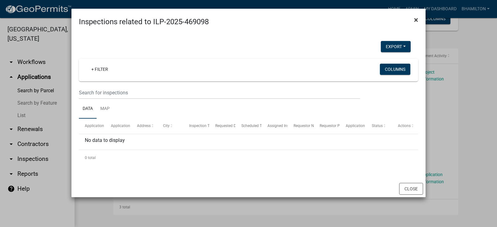
click at [415, 21] on span "×" at bounding box center [416, 20] width 4 height 9
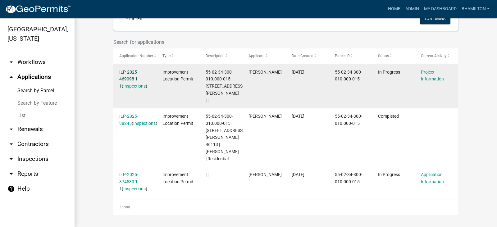
click at [129, 78] on link "ILP-2025-469098 1 1" at bounding box center [128, 79] width 19 height 19
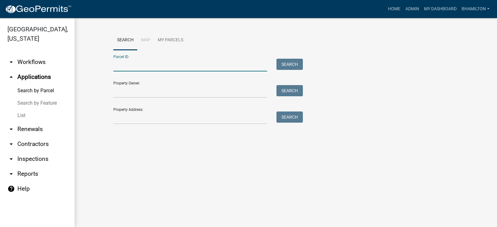
click at [132, 68] on input "Parcel ID:" at bounding box center [190, 65] width 154 height 13
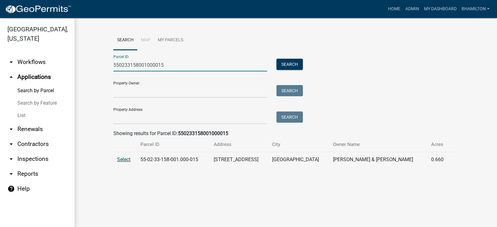
type input "550233158001000015"
click at [120, 162] on span "Select" at bounding box center [123, 160] width 13 height 6
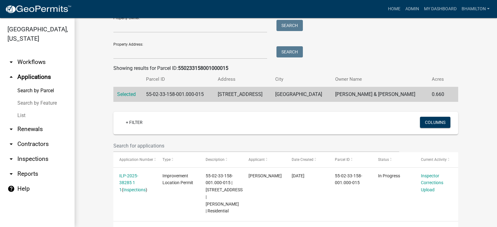
scroll to position [88, 0]
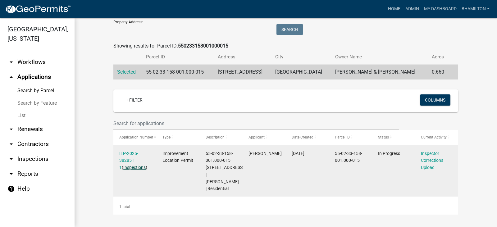
click at [130, 168] on link "Inspections" at bounding box center [134, 167] width 22 height 5
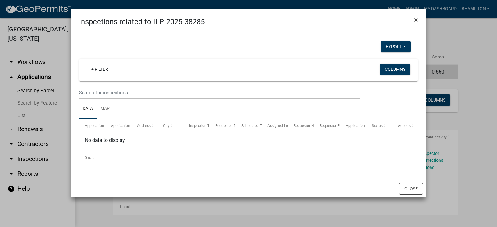
click at [416, 20] on span "×" at bounding box center [416, 20] width 4 height 9
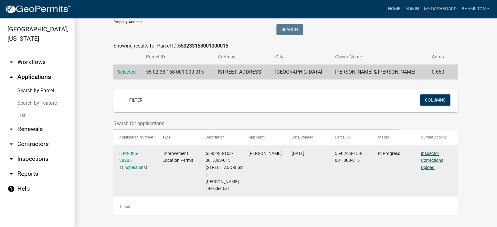
click at [424, 168] on link "Inspector Corrections Upload" at bounding box center [432, 160] width 22 height 19
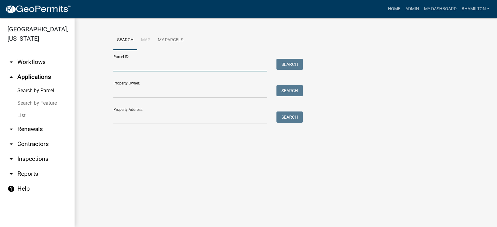
click at [117, 67] on input "Parcel ID:" at bounding box center [190, 65] width 154 height 13
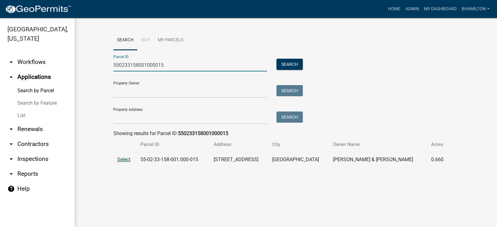
type input "550233158001000015"
click at [126, 160] on span "Select" at bounding box center [123, 160] width 13 height 6
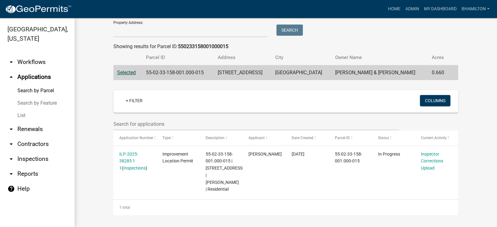
scroll to position [88, 0]
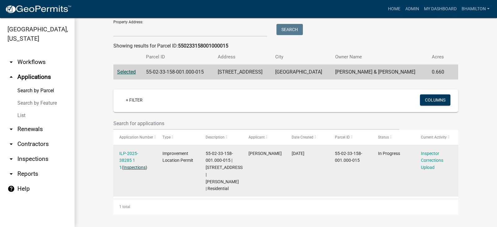
click at [130, 168] on link "Inspections" at bounding box center [134, 167] width 22 height 5
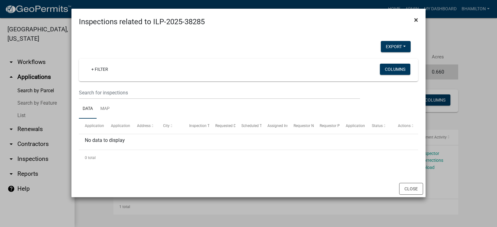
click at [418, 19] on span "×" at bounding box center [416, 20] width 4 height 9
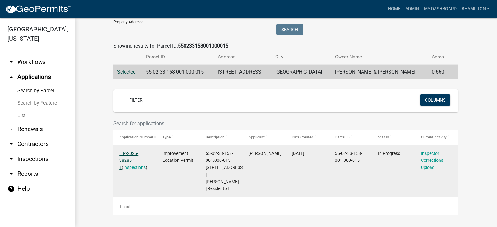
click at [138, 154] on link "ILP-2025-38285 1 1" at bounding box center [128, 160] width 19 height 19
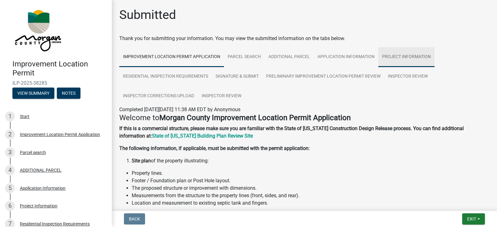
click at [400, 57] on link "Project Information" at bounding box center [407, 57] width 56 height 20
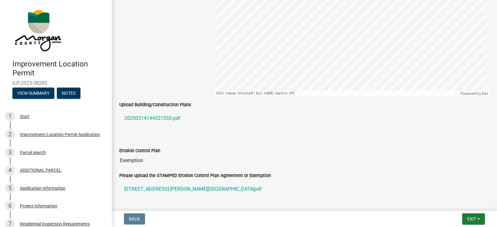
scroll to position [1026, 0]
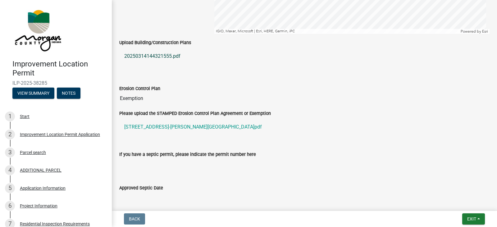
click at [157, 55] on link "20250314144321555.pdf" at bounding box center [304, 56] width 371 height 15
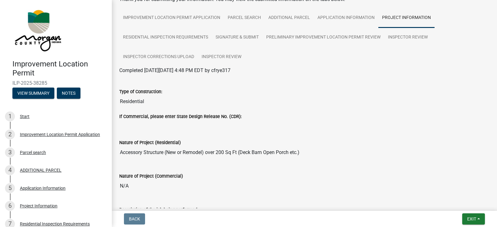
scroll to position [0, 0]
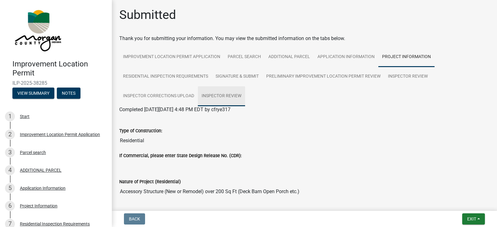
click at [210, 95] on link "Inspector Review" at bounding box center [221, 96] width 47 height 20
